Goal: Submit feedback/report problem

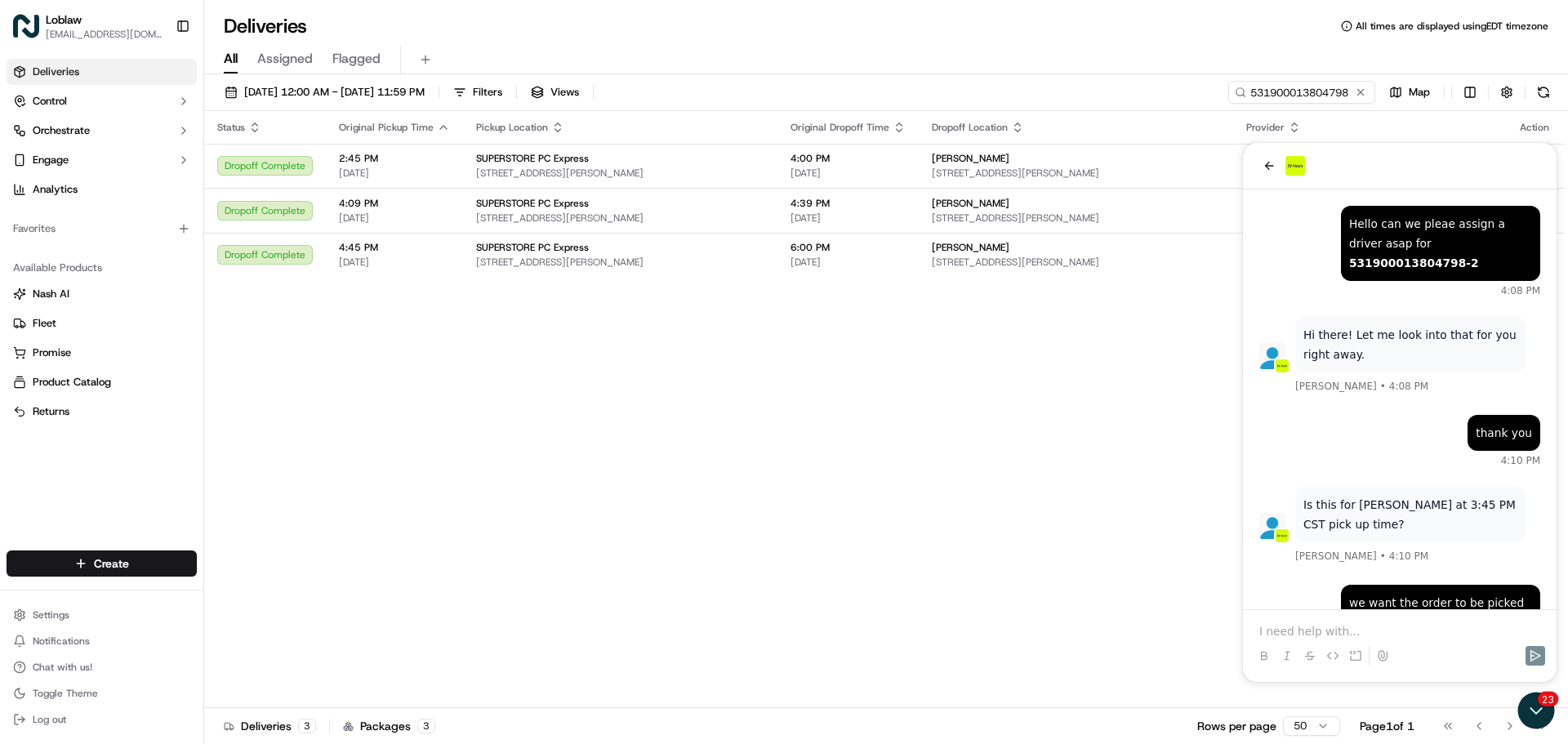
scroll to position [338, 0]
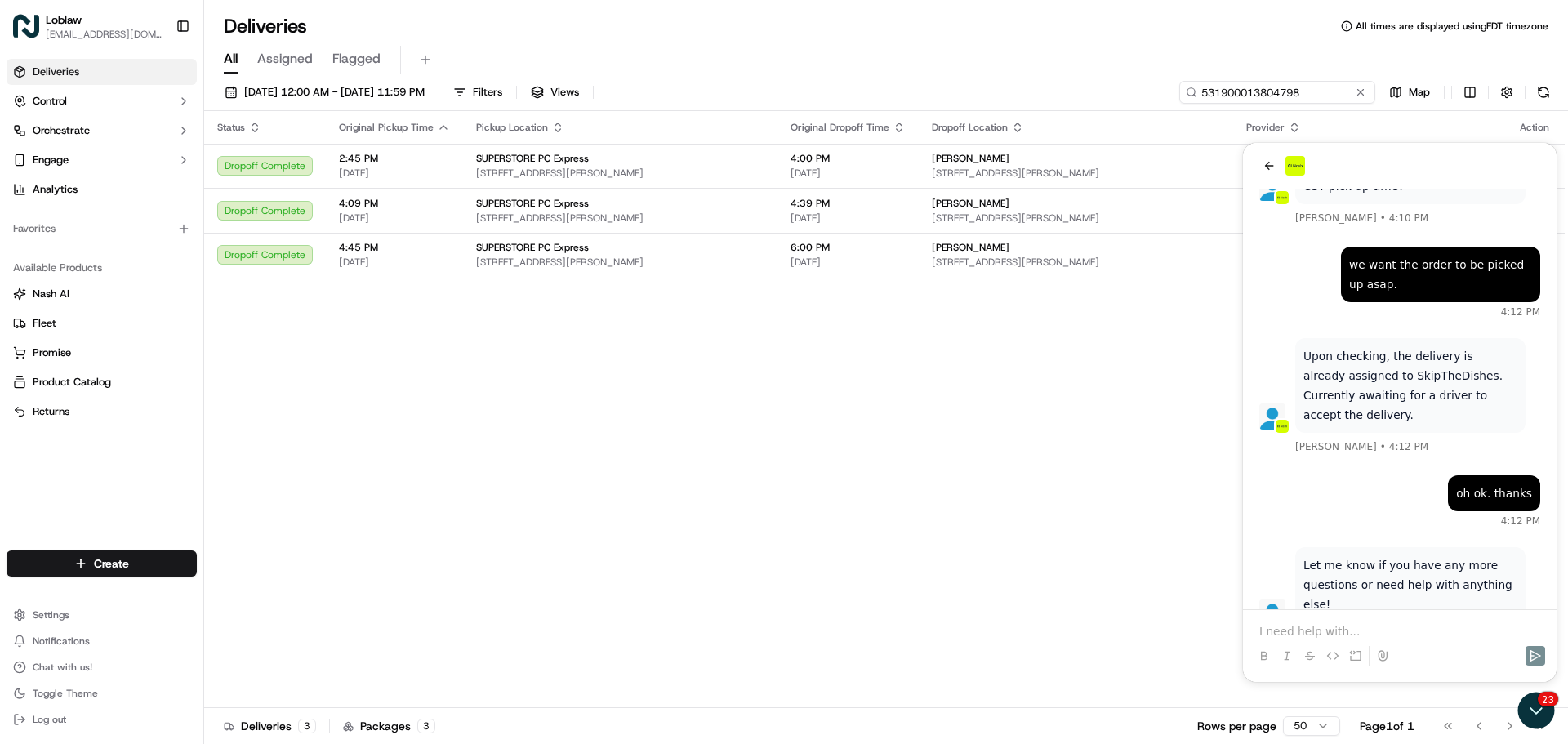
click at [1305, 94] on input "531900013804798" at bounding box center [1277, 92] width 196 height 23
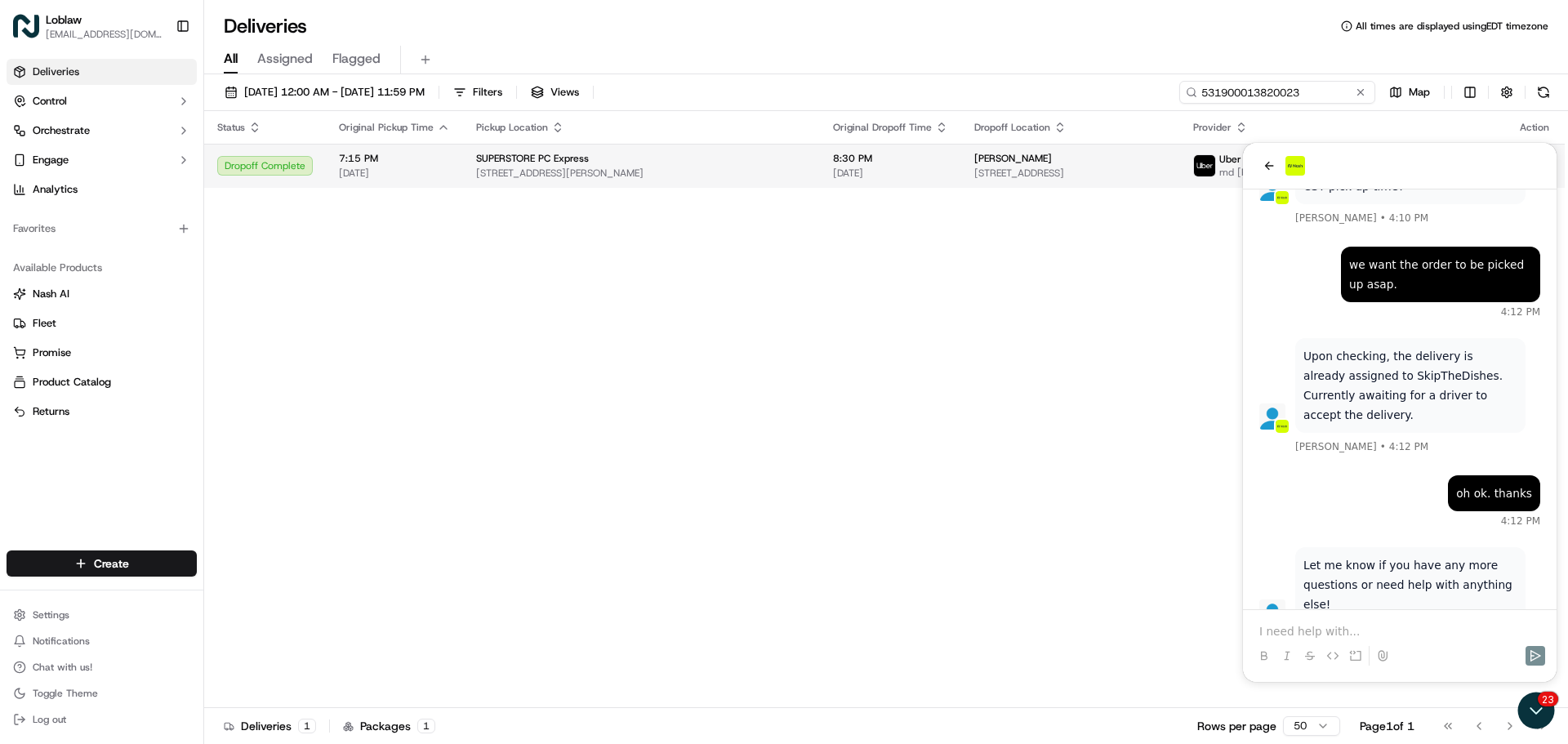
type input "531900013820023"
click at [597, 163] on div "SUPERSTORE PC Express" at bounding box center [641, 158] width 331 height 13
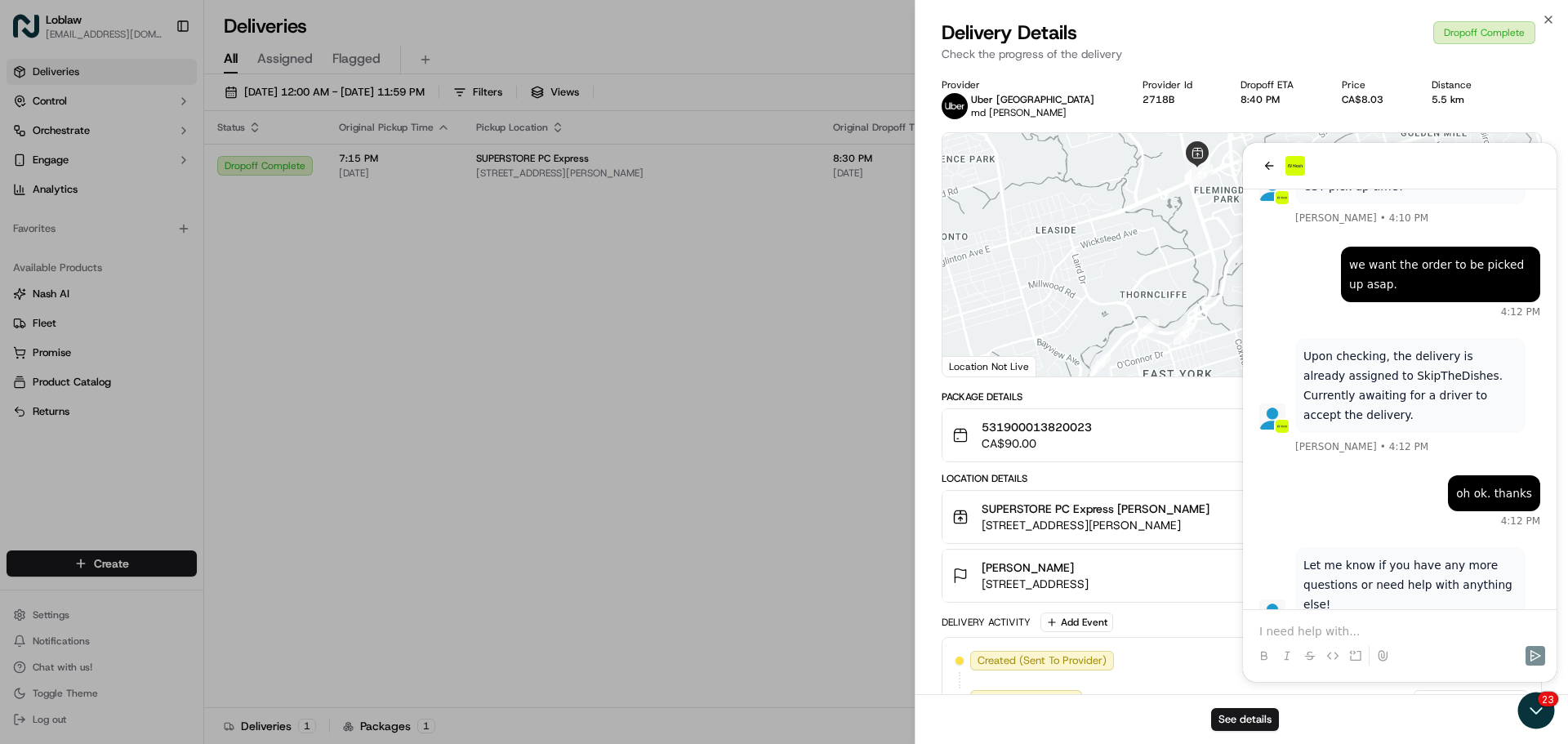
click at [1539, 710] on div "See details" at bounding box center [1242, 719] width 653 height 50
click at [1268, 169] on div at bounding box center [1242, 254] width 599 height 243
click at [1532, 716] on div "See details" at bounding box center [1242, 719] width 653 height 50
click at [1533, 713] on div "See details" at bounding box center [1242, 719] width 653 height 50
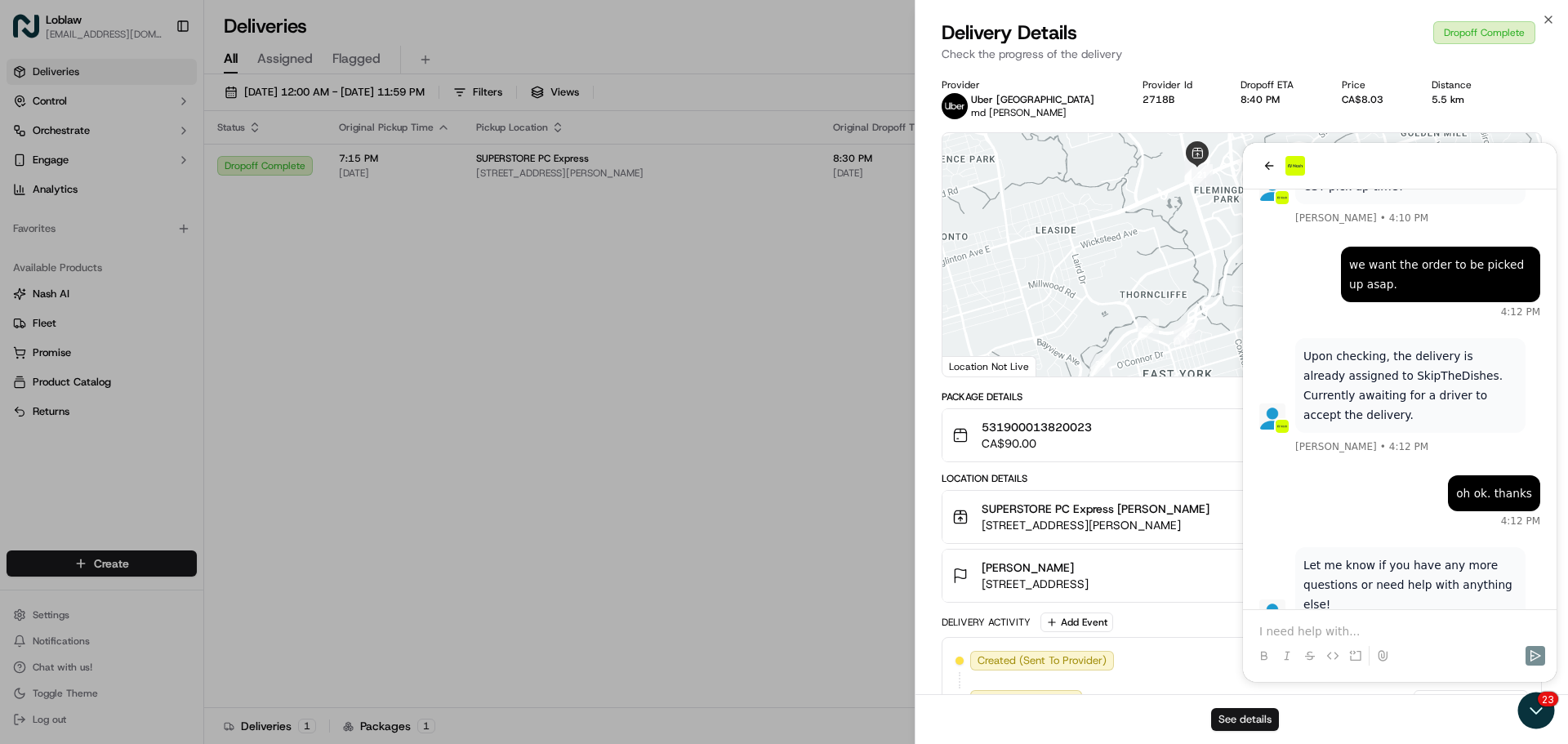
click at [1238, 730] on button "See details" at bounding box center [1244, 719] width 68 height 23
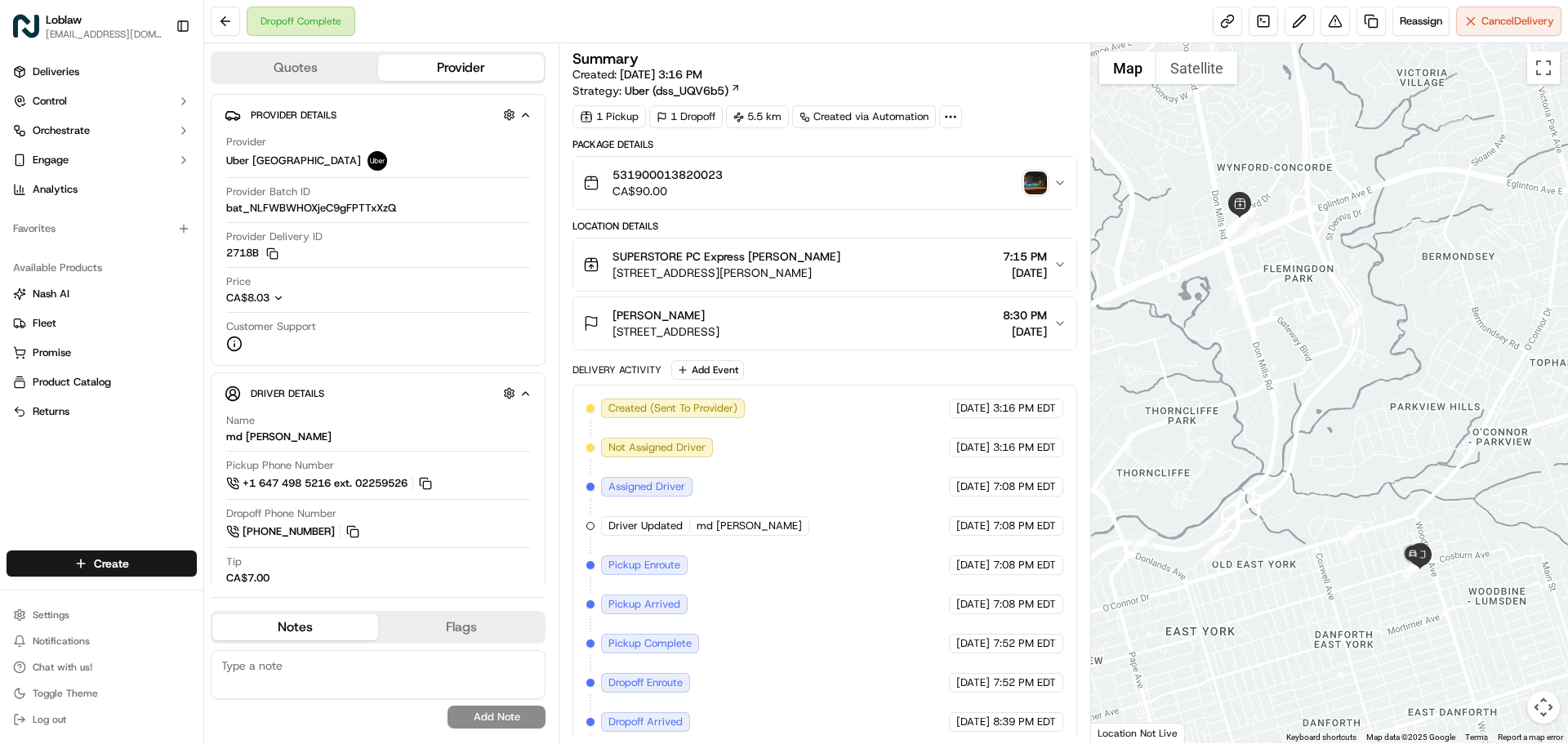
click at [1037, 180] on img "button" at bounding box center [1036, 183] width 23 height 23
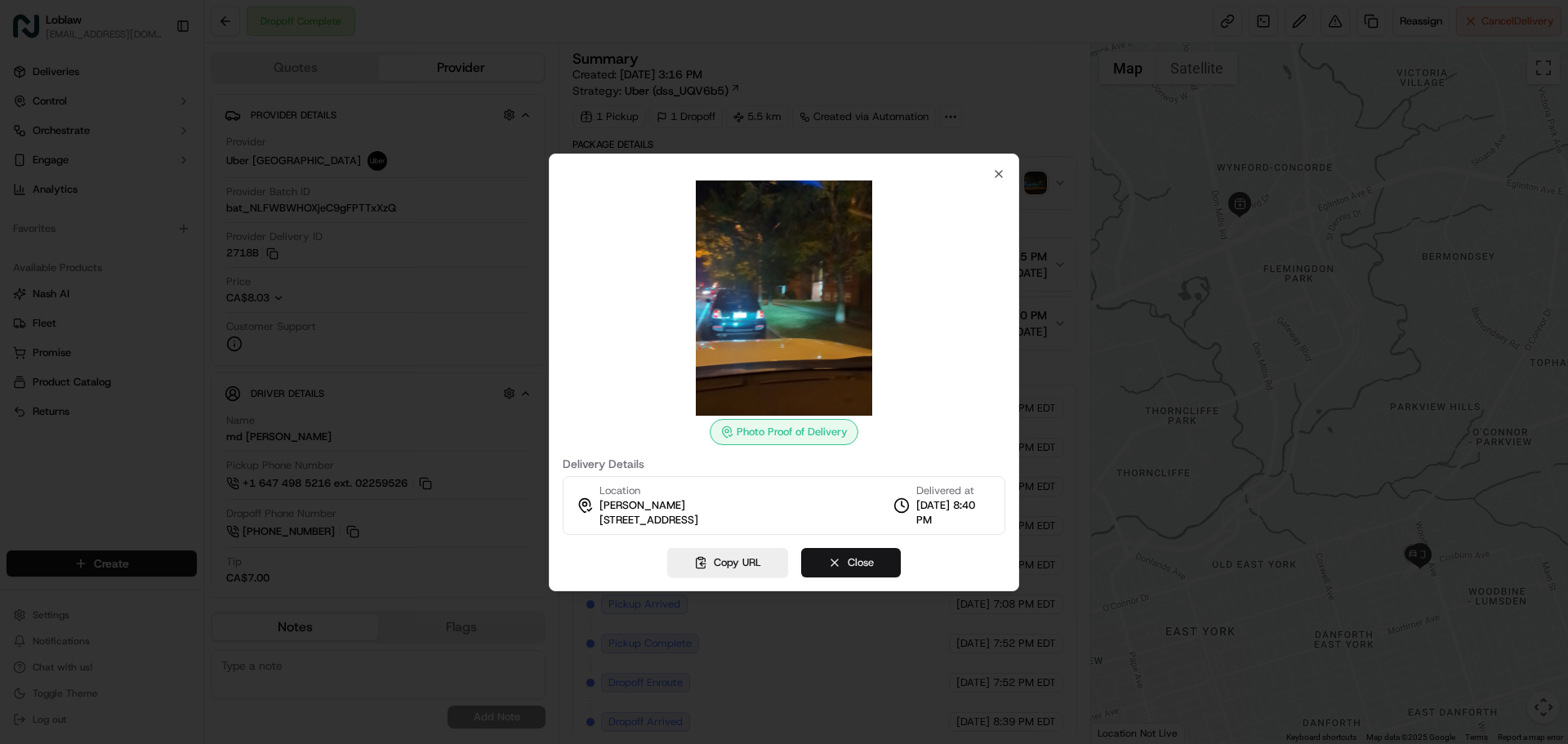
click at [851, 561] on button "Close" at bounding box center [851, 563] width 100 height 30
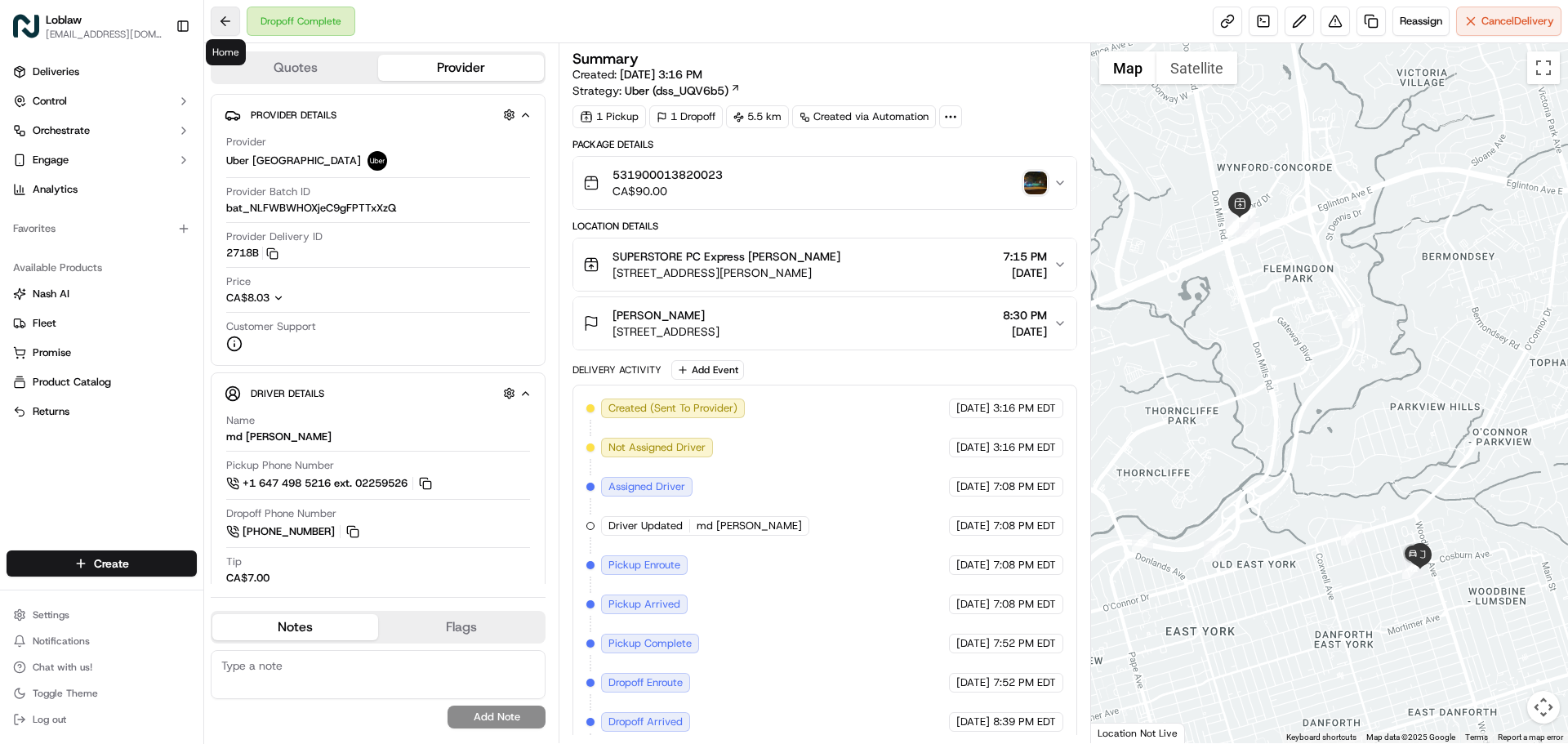
click at [222, 17] on button at bounding box center [225, 21] width 30 height 30
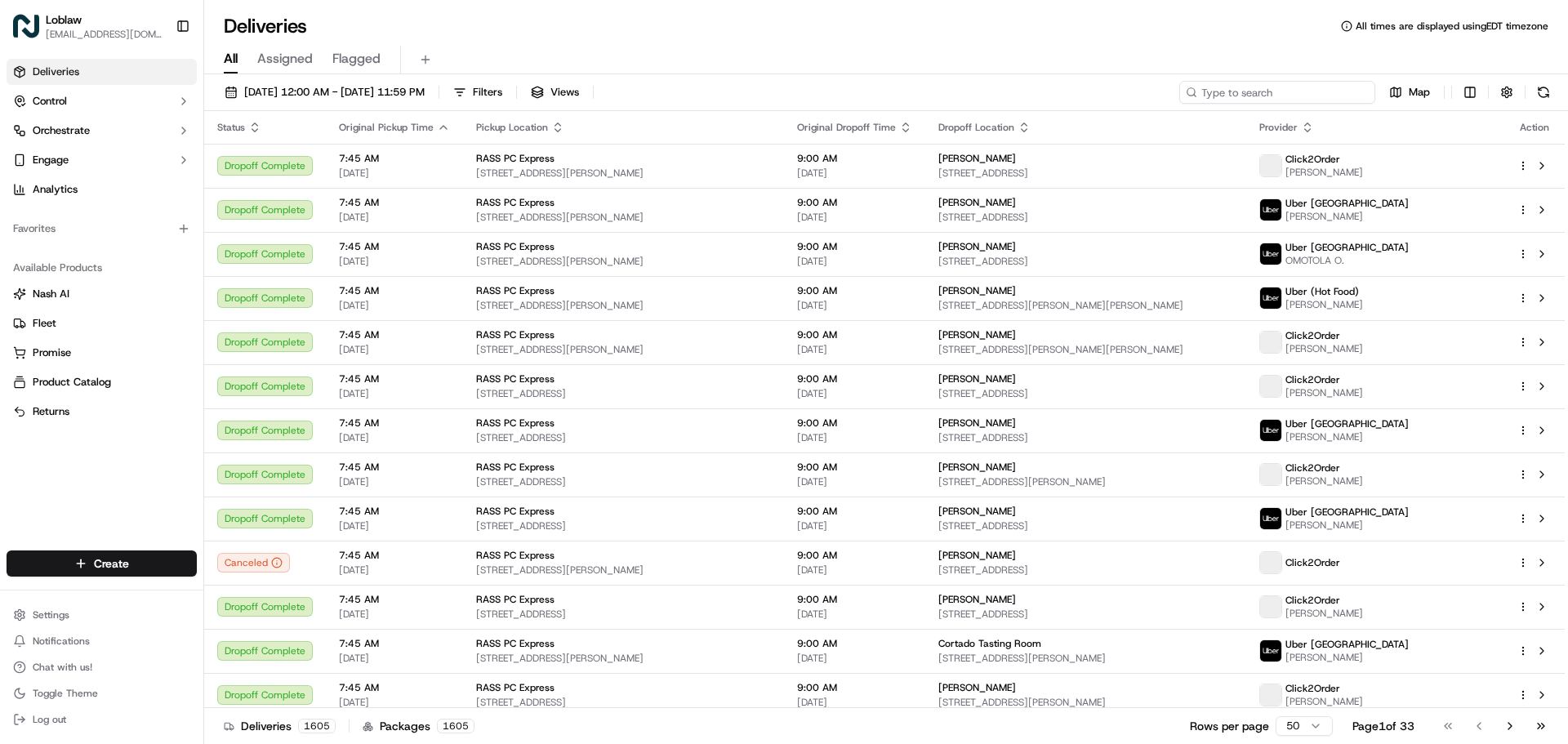
click at [1257, 97] on input at bounding box center [1277, 92] width 196 height 23
click at [1267, 93] on input at bounding box center [1277, 92] width 196 height 23
paste input "531900013820023"
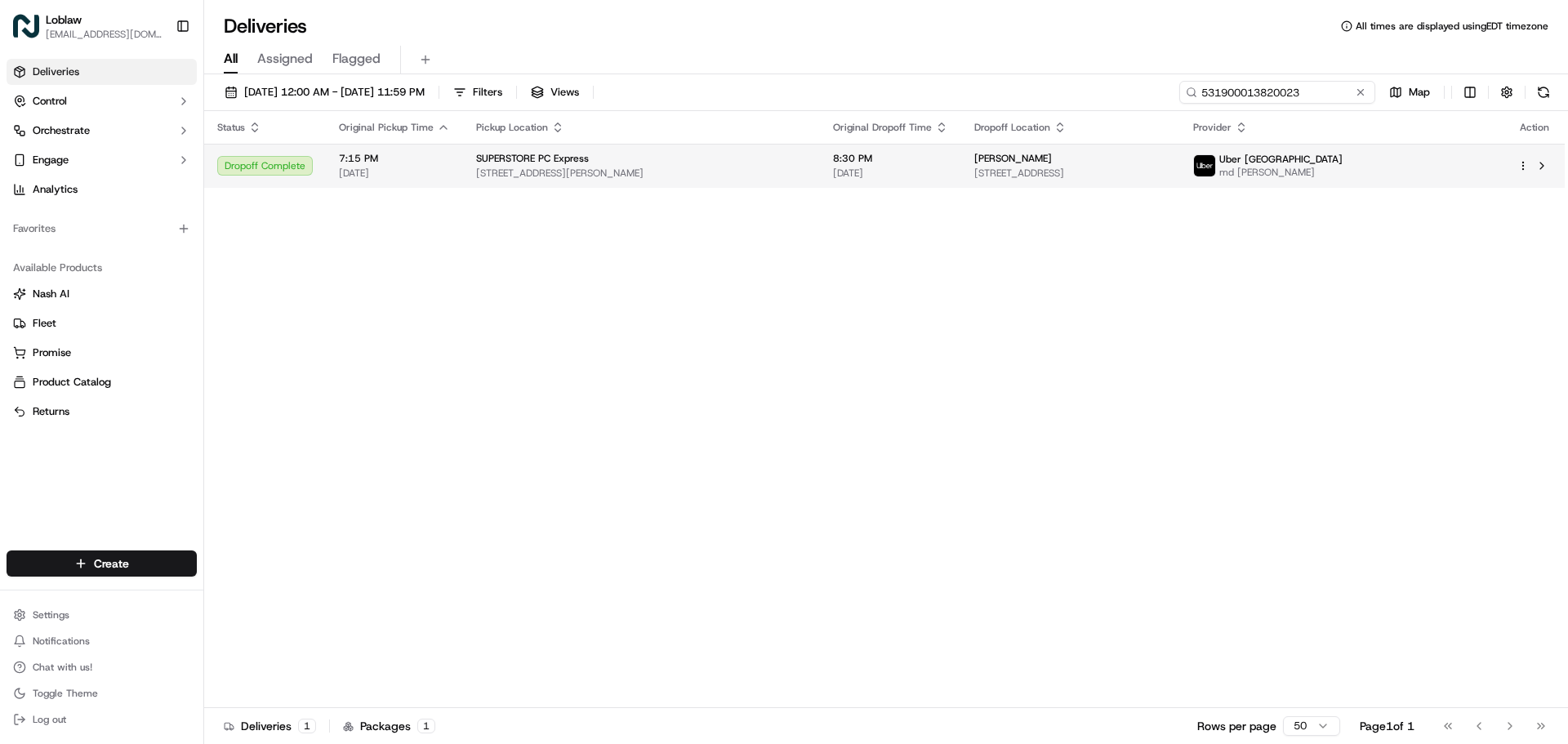
type input "531900013820023"
click at [481, 157] on span "SUPERSTORE PC Express" at bounding box center [532, 158] width 112 height 13
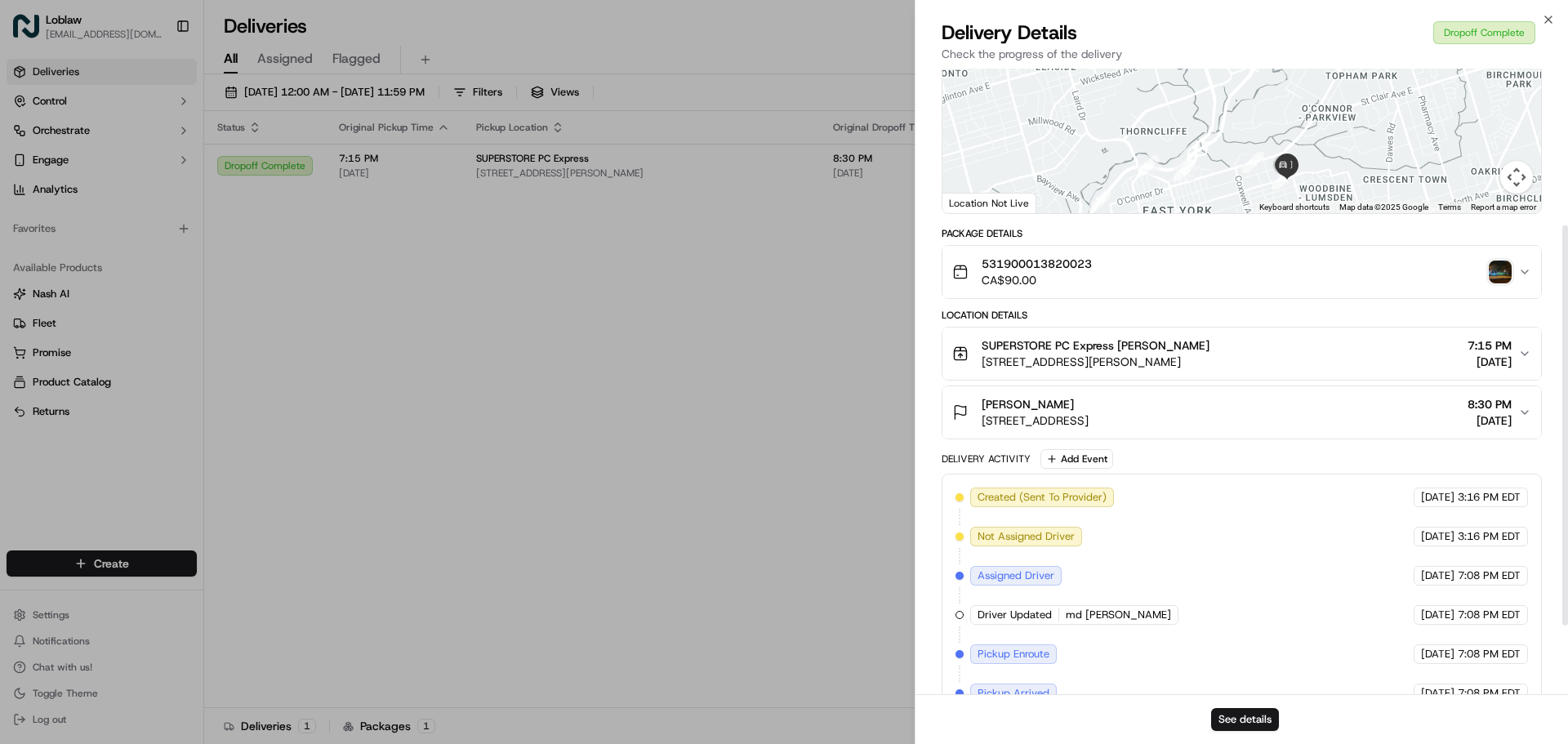
scroll to position [326, 0]
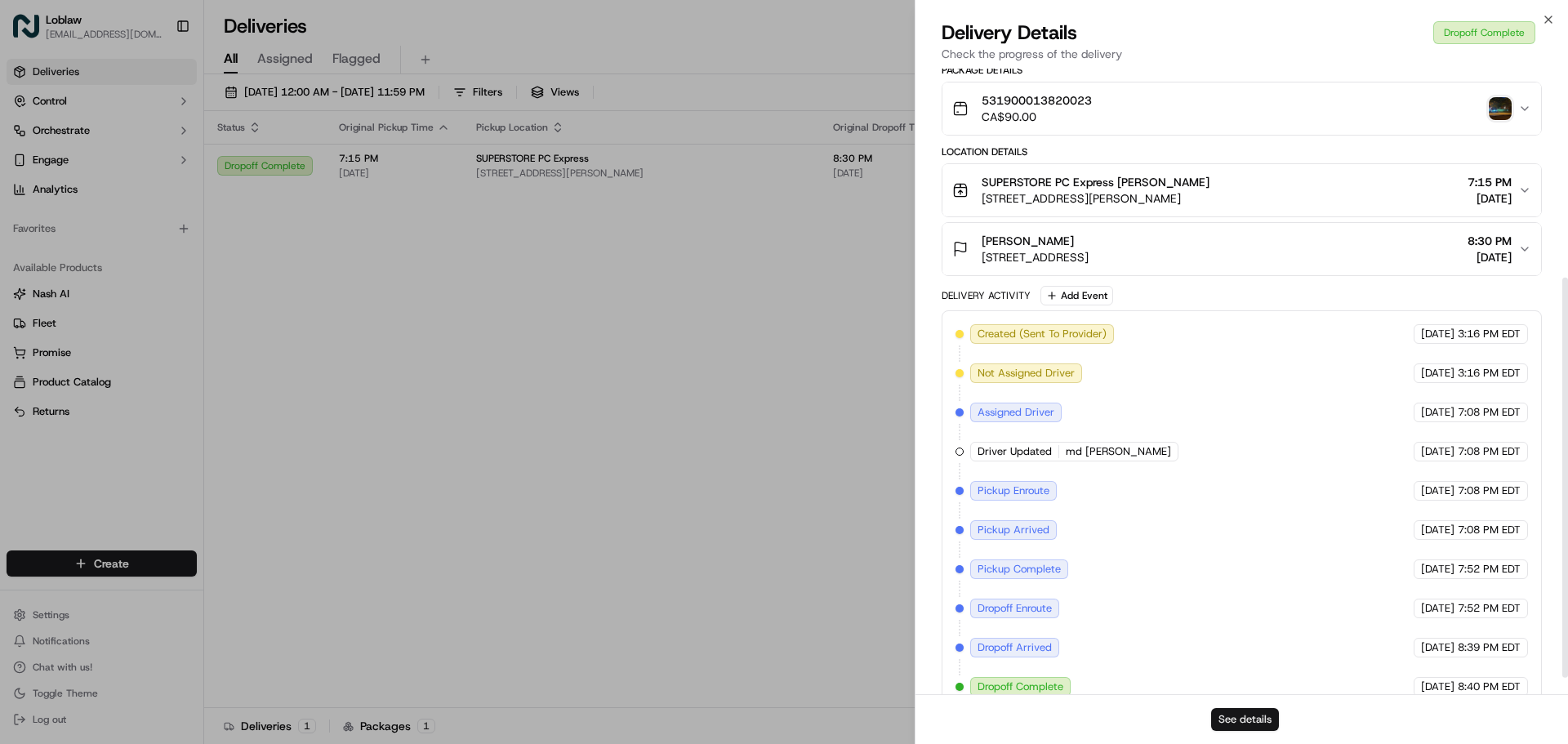
click at [1249, 729] on button "See details" at bounding box center [1244, 719] width 68 height 23
click at [1242, 714] on button "See details" at bounding box center [1244, 719] width 68 height 23
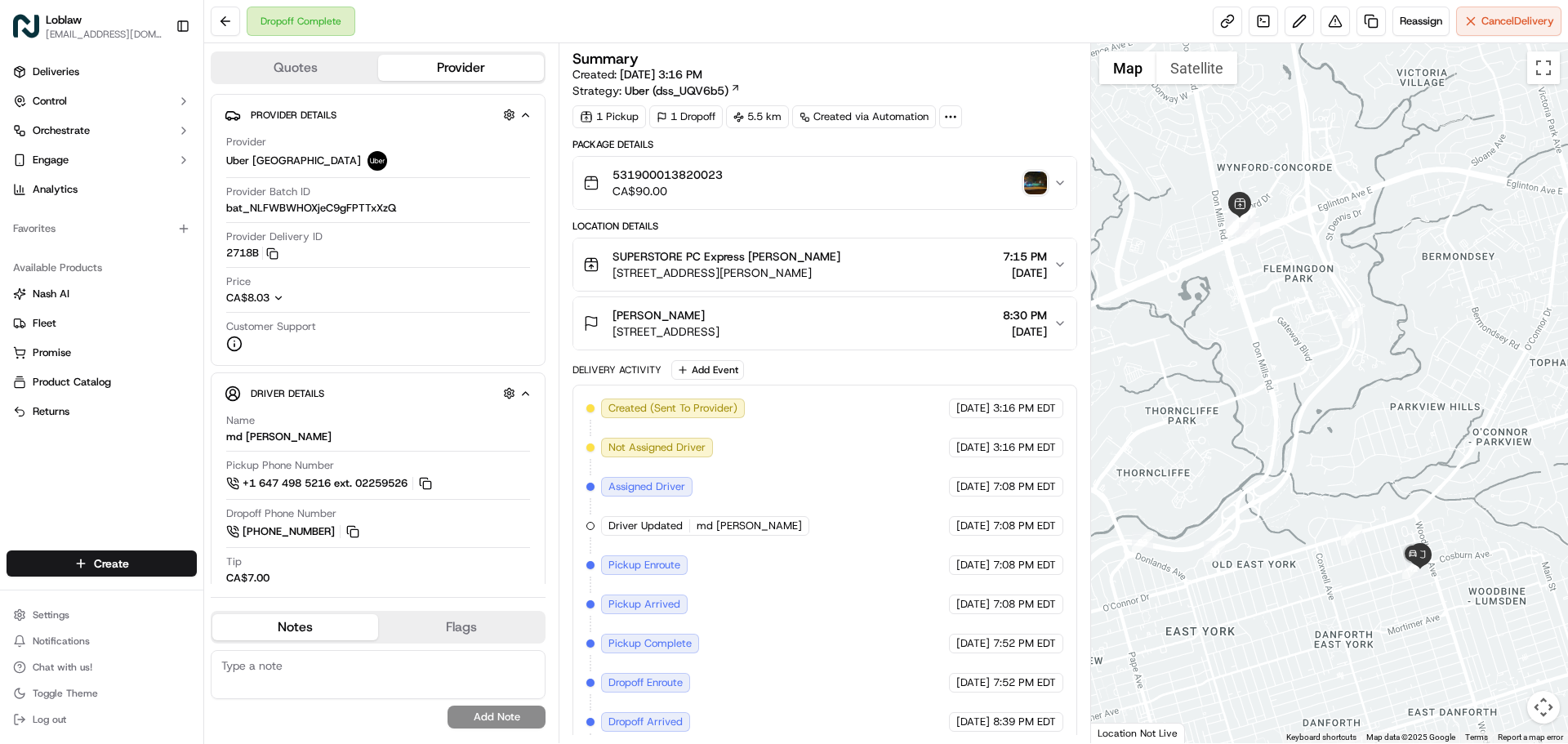
click at [1042, 181] on img "button" at bounding box center [1036, 183] width 23 height 23
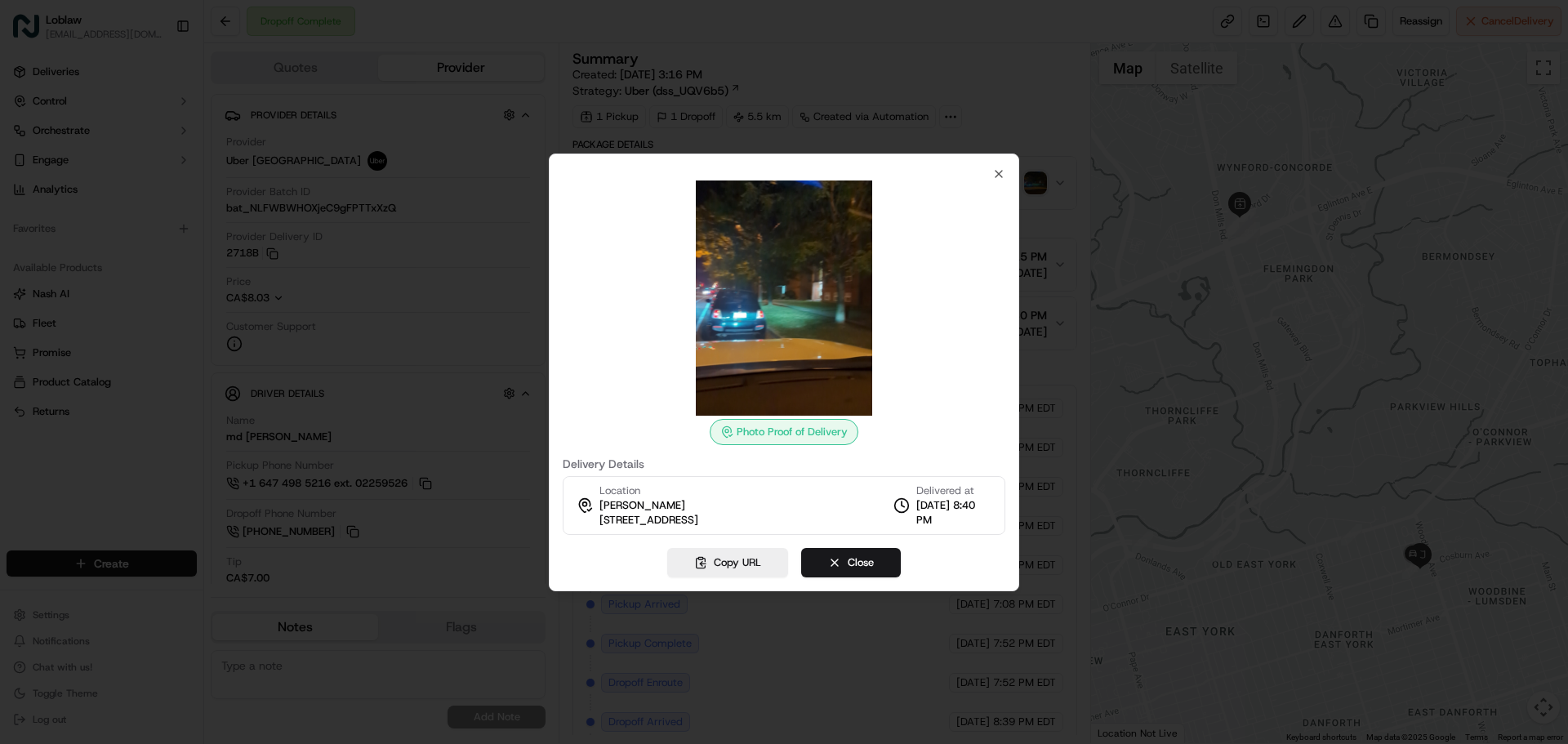
click at [925, 89] on div at bounding box center [784, 372] width 1568 height 744
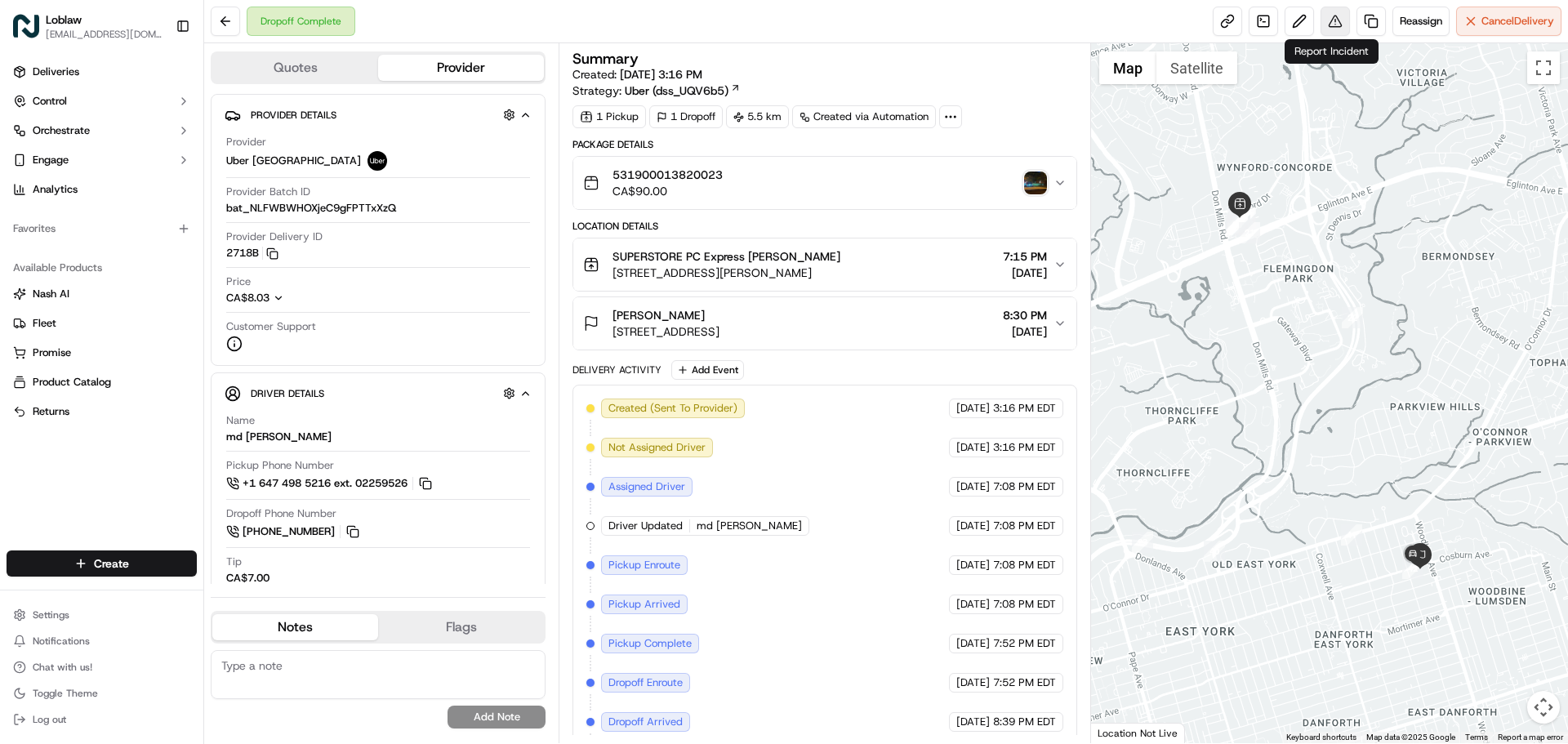
click at [1331, 16] on button at bounding box center [1335, 21] width 30 height 30
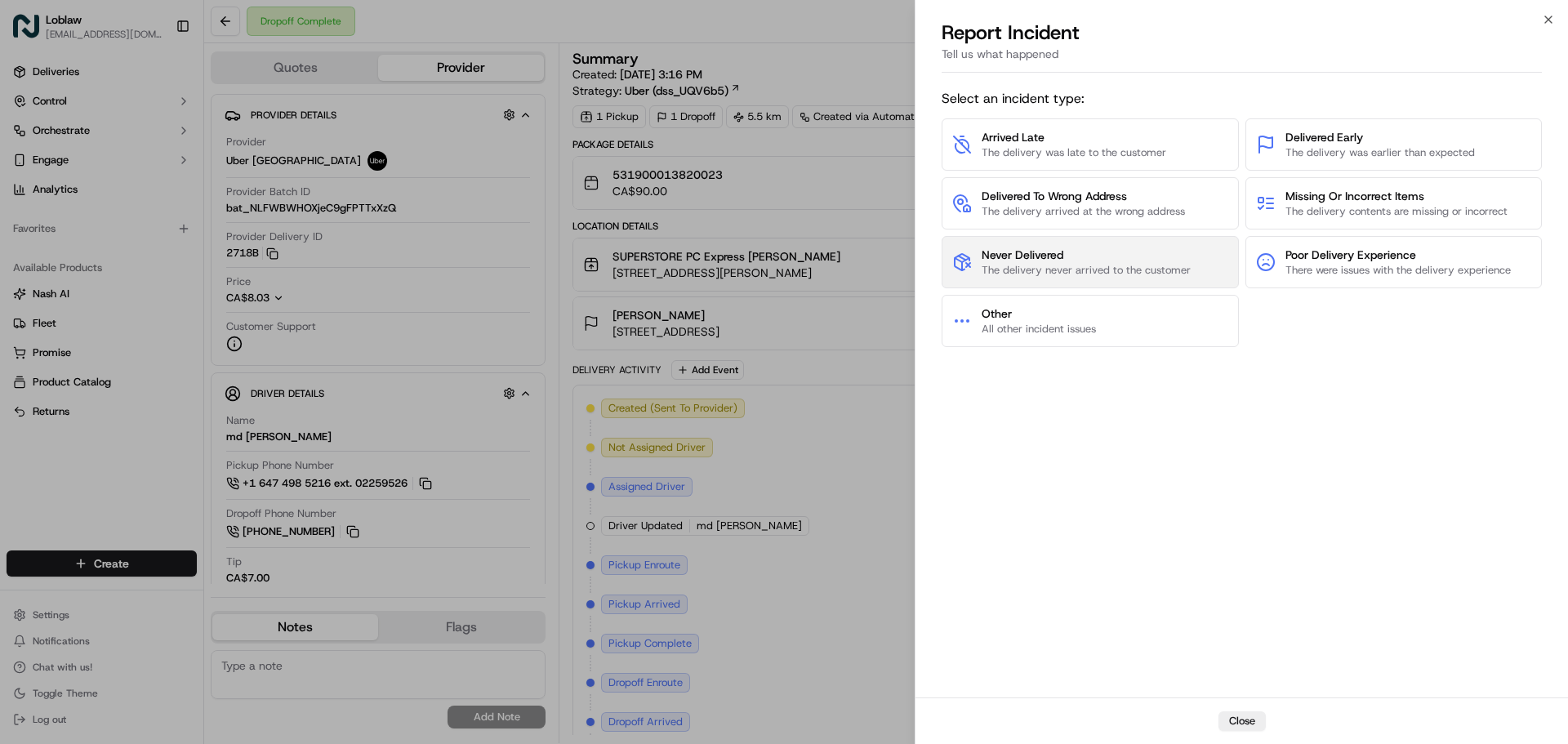
click at [1061, 265] on span "The delivery never arrived to the customer" at bounding box center [1086, 270] width 209 height 14
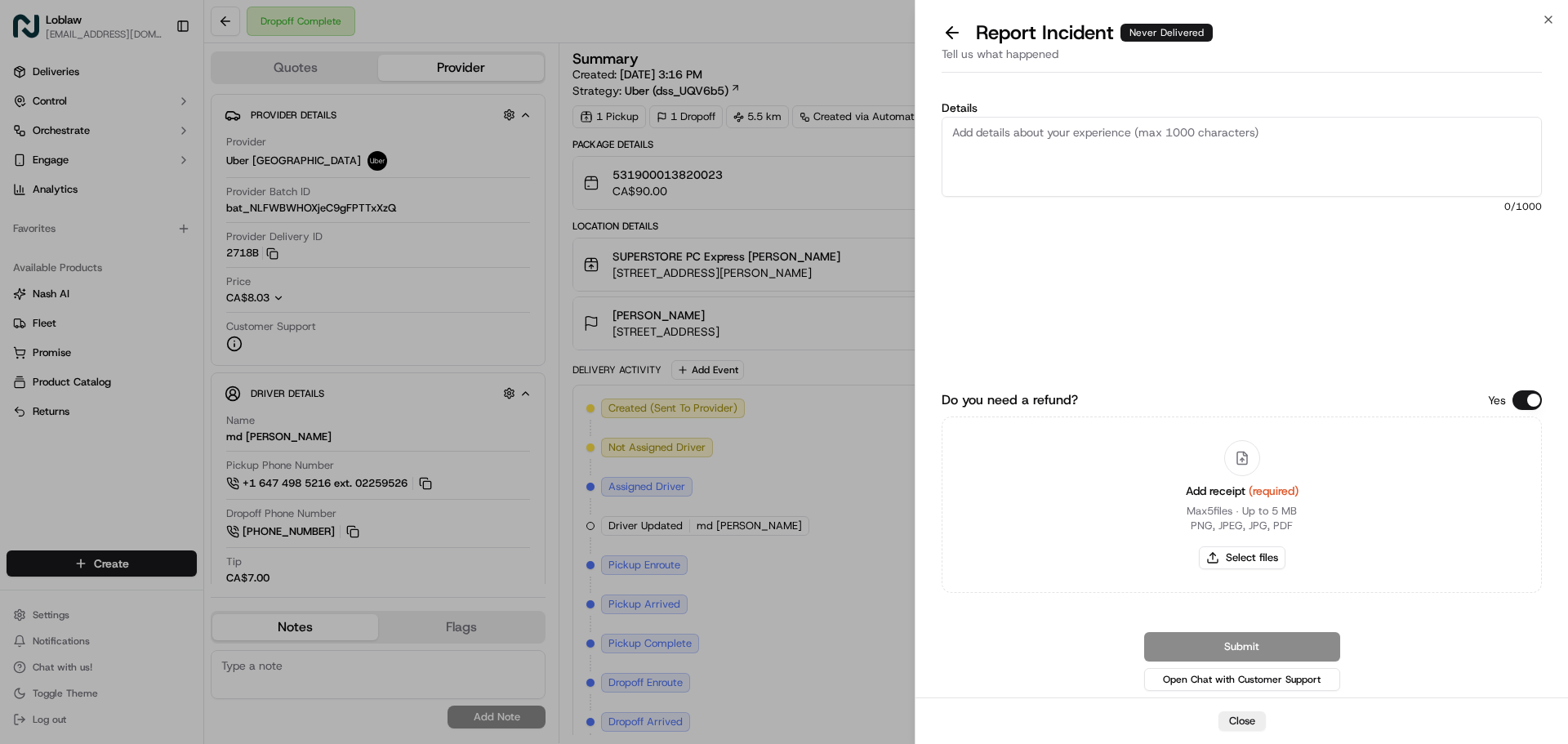
click at [1046, 144] on textarea "Details" at bounding box center [1242, 156] width 600 height 80
drag, startPoint x: 1315, startPoint y: 129, endPoint x: 1305, endPoint y: 134, distance: 11.2
click at [1310, 130] on textarea "Please bar the driver as the order was never picked or delivered. fase claims" at bounding box center [1242, 156] width 600 height 80
click at [1305, 134] on textarea "Please bar the driver as the order was never picked or delivered. fase claims" at bounding box center [1242, 156] width 600 height 80
click at [1407, 143] on textarea "Please bar the driver as the order was never picked or delivered. false claims" at bounding box center [1242, 156] width 600 height 80
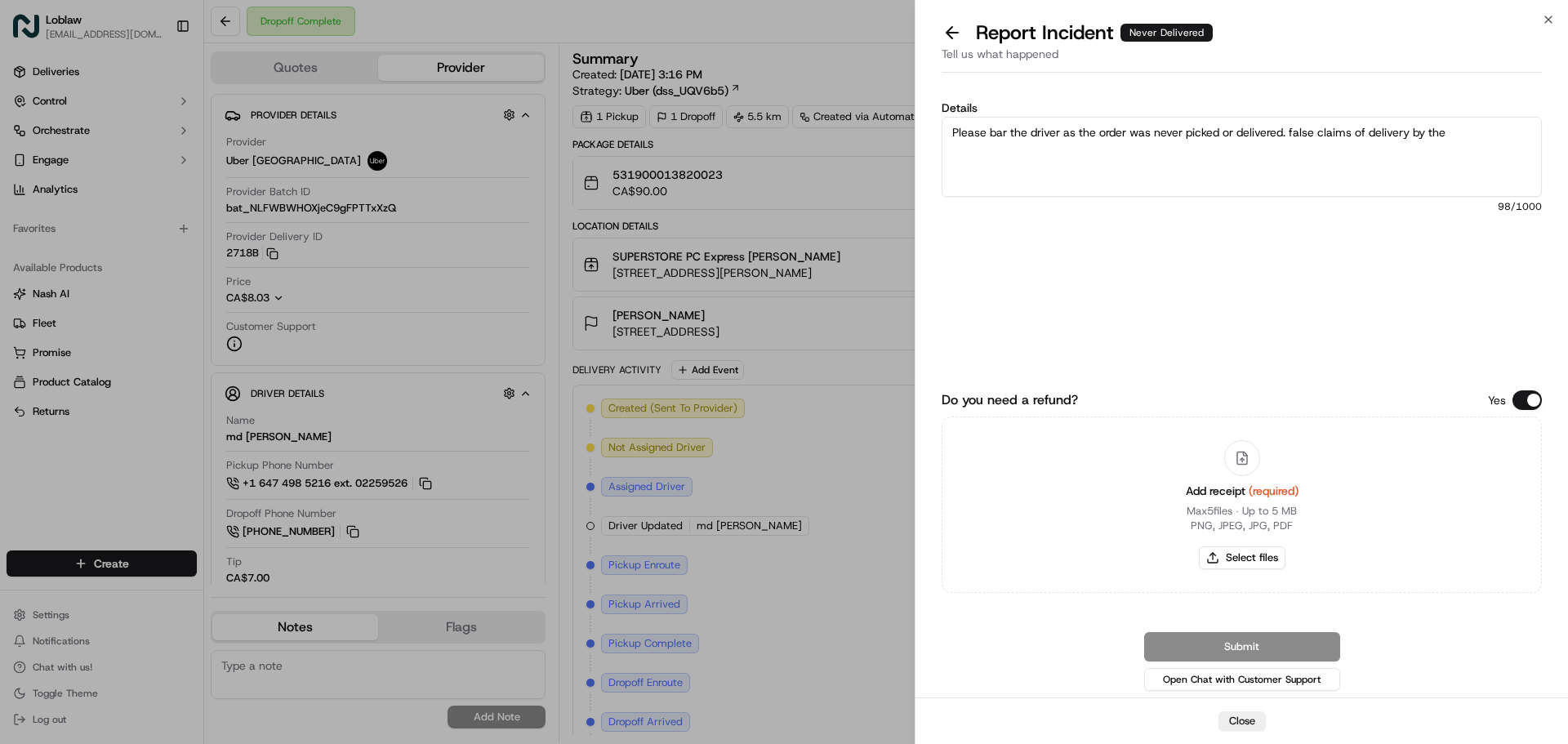
click at [1449, 132] on textarea "Please bar the driver as the order was never picked or delivered. false claims …" at bounding box center [1242, 156] width 600 height 80
type textarea "Please bar the driver as the order was never picked or delivered. false claims …"
click at [1518, 396] on button "Do you need a refund?" at bounding box center [1527, 400] width 30 height 19
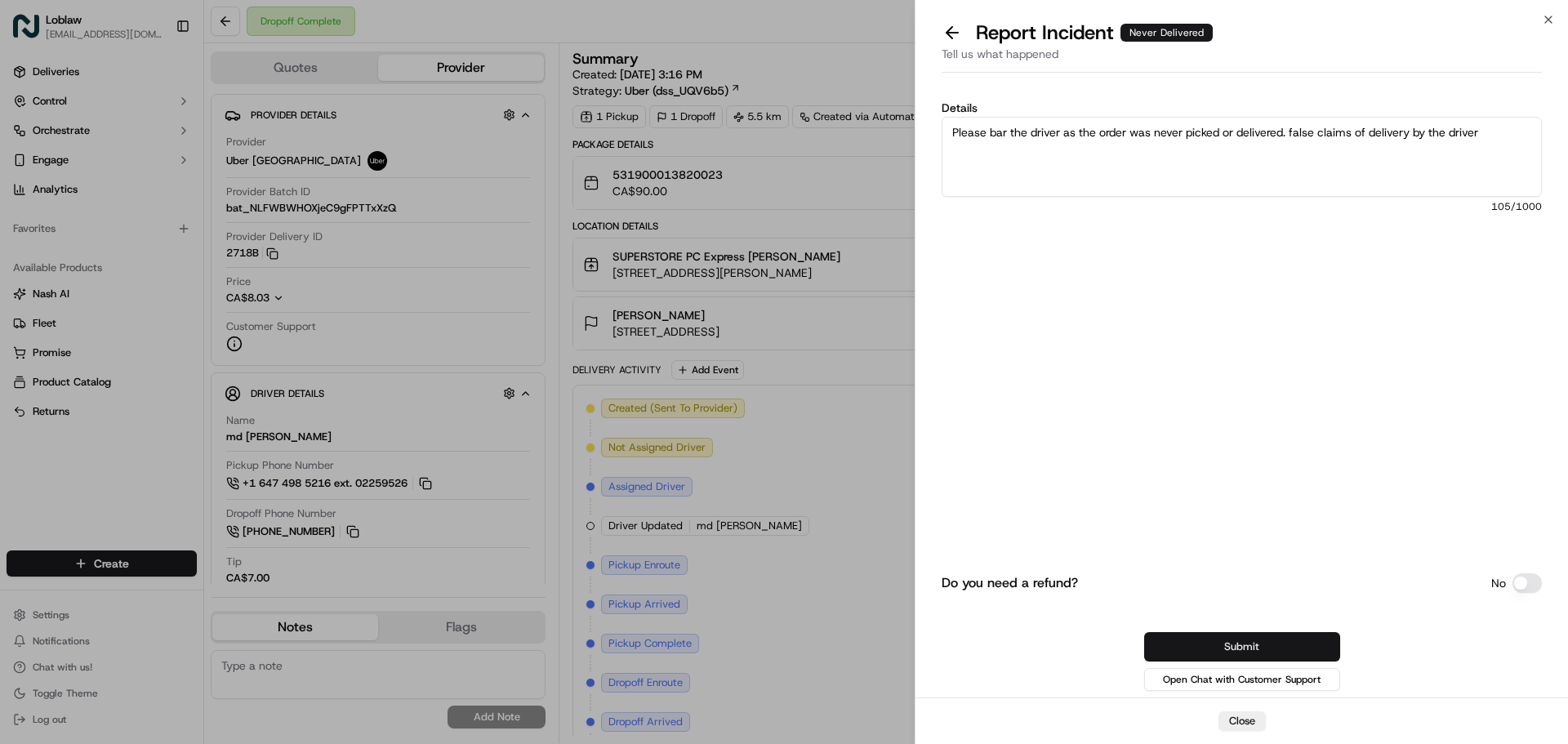
click at [1288, 649] on button "Submit" at bounding box center [1242, 646] width 196 height 30
